Goal: Task Accomplishment & Management: Use online tool/utility

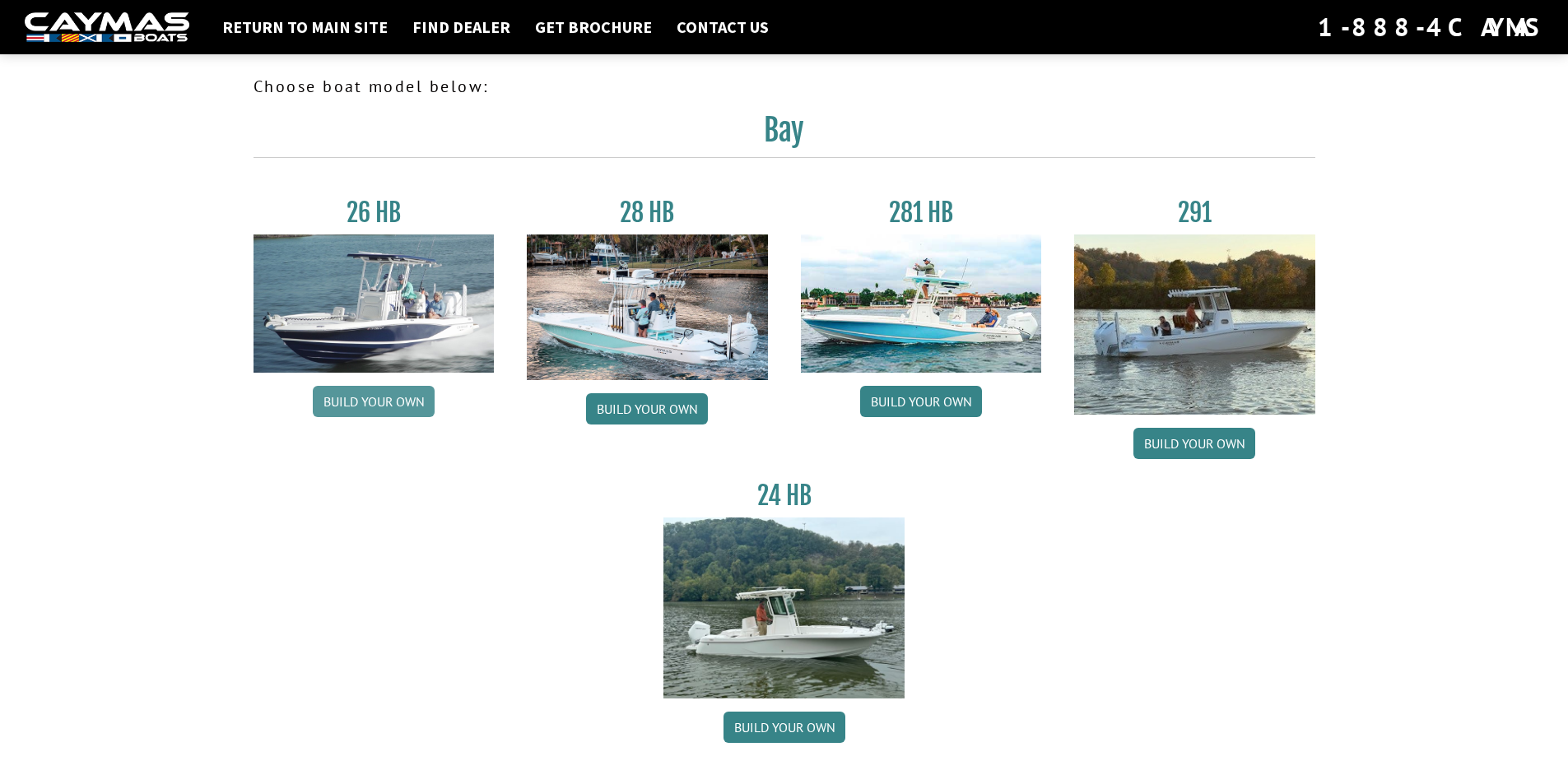
click at [389, 399] on link "Build your own" at bounding box center [374, 400] width 122 height 31
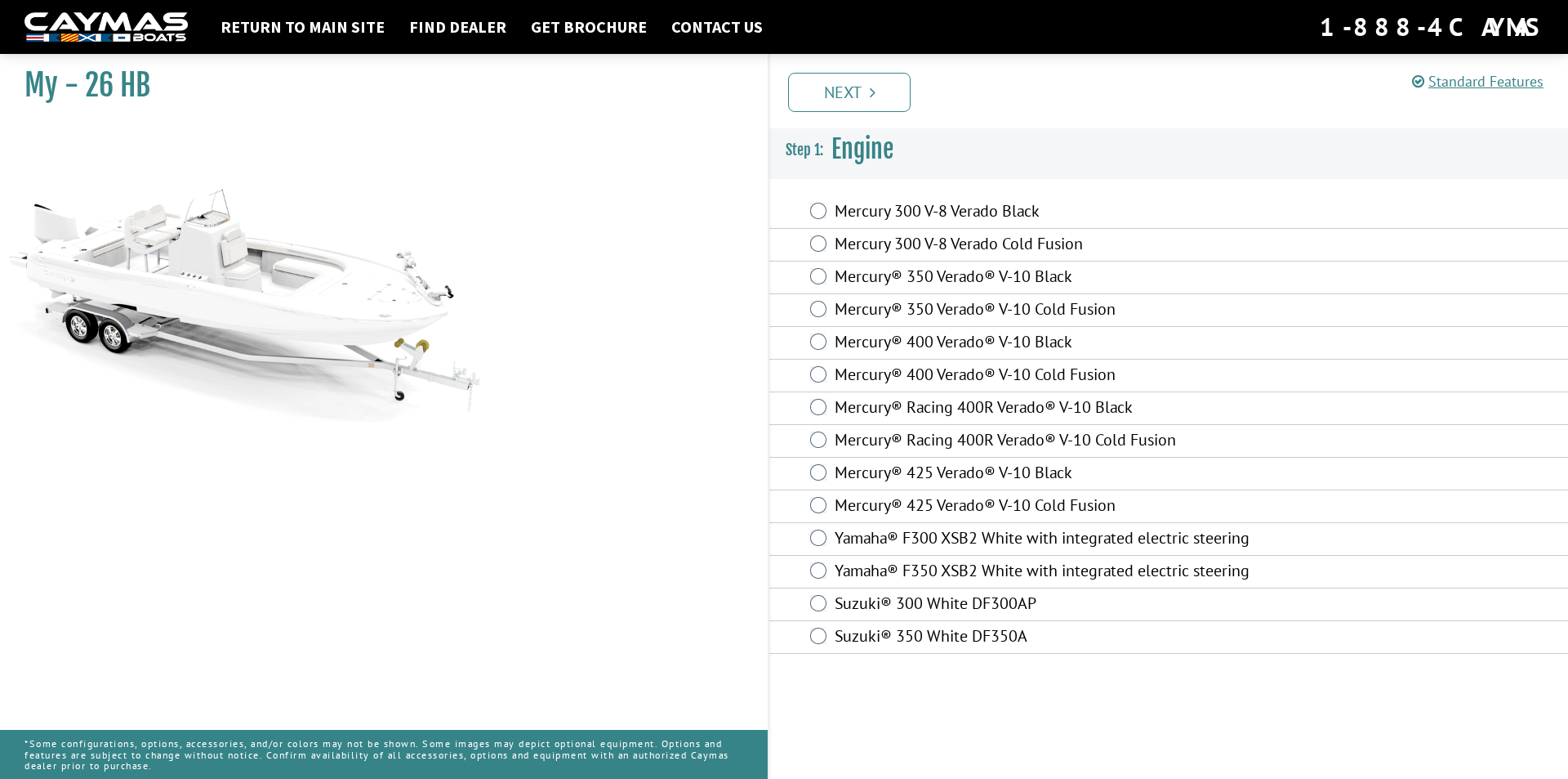
click at [973, 412] on label "Mercury® Racing 400R Verado® V-10 Black" at bounding box center [1055, 409] width 440 height 24
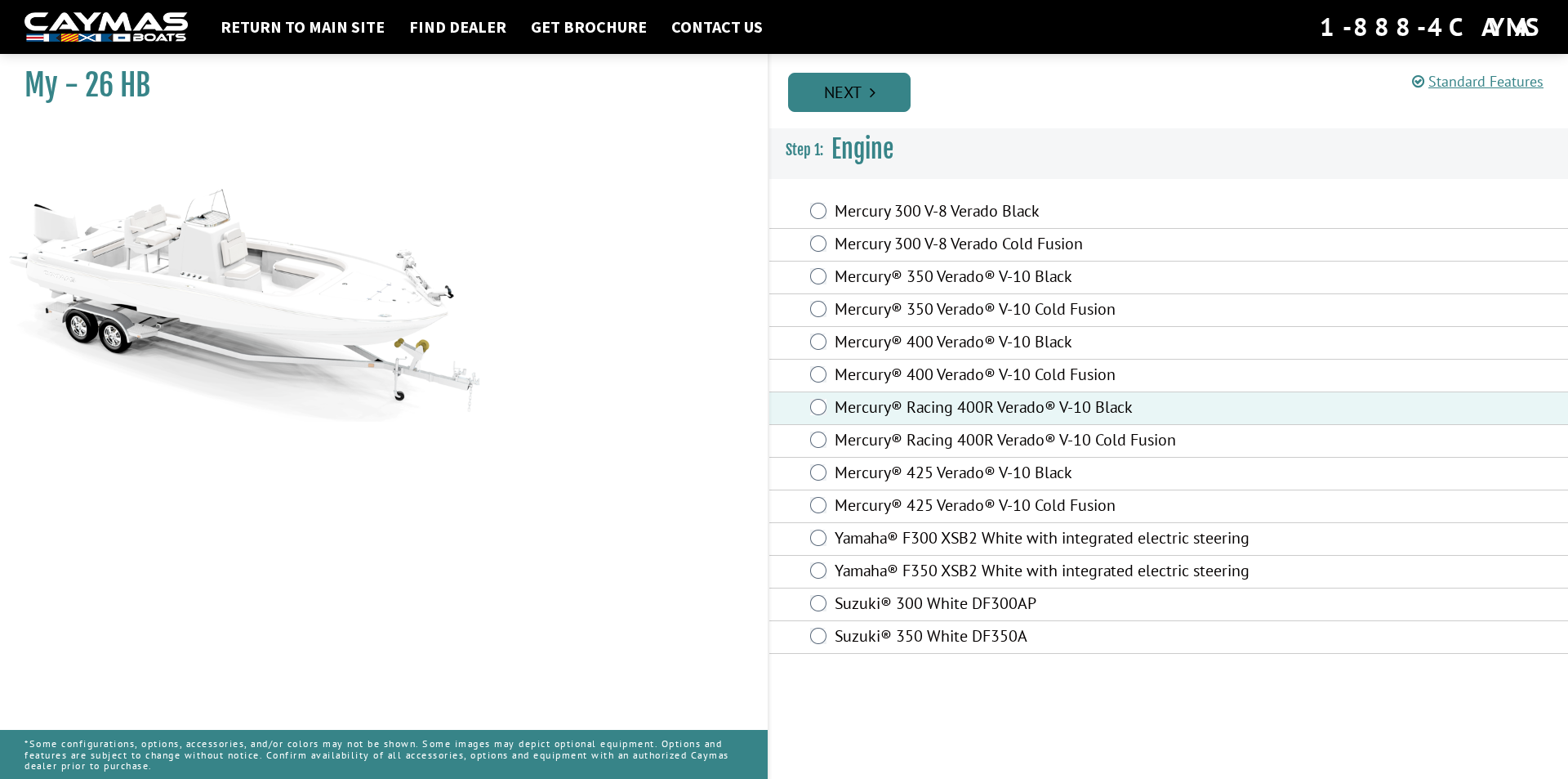
click at [850, 95] on link "Next" at bounding box center [850, 92] width 123 height 40
